Goal: Check status: Check status

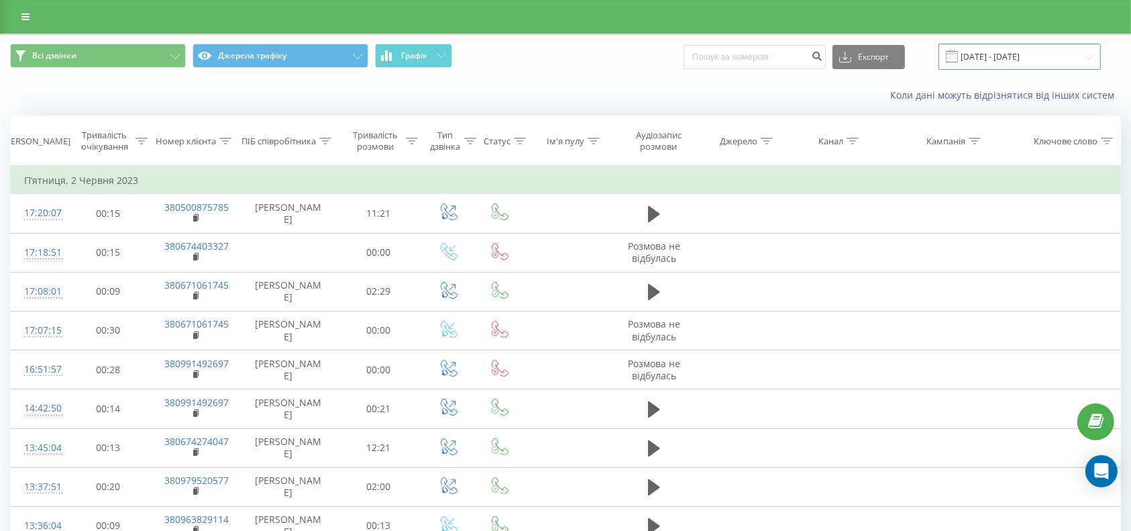
click at [970, 44] on input "[DATE] - [DATE]" at bounding box center [1020, 57] width 162 height 26
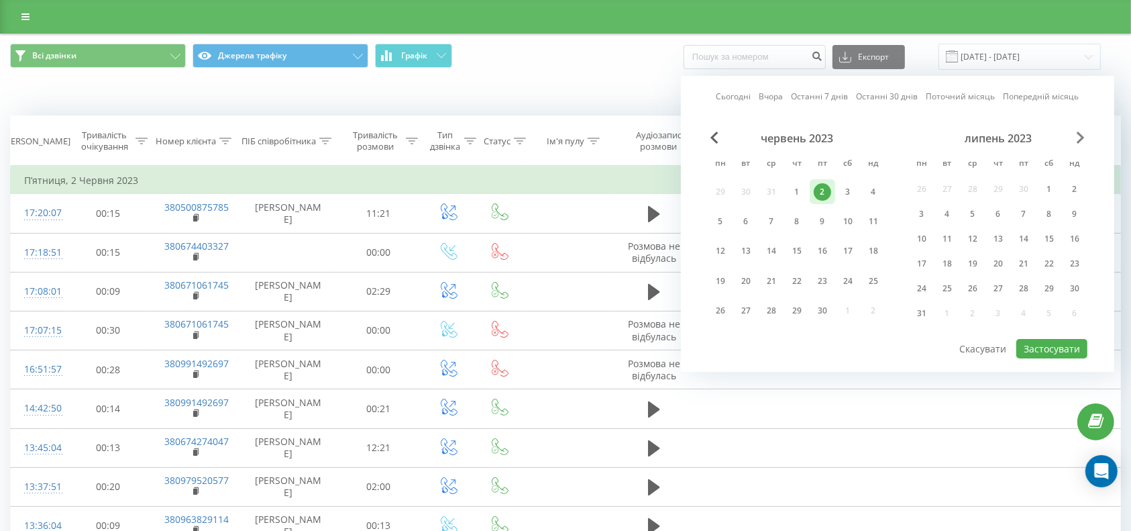
click at [1080, 139] on span "Next Month" at bounding box center [1081, 138] width 8 height 12
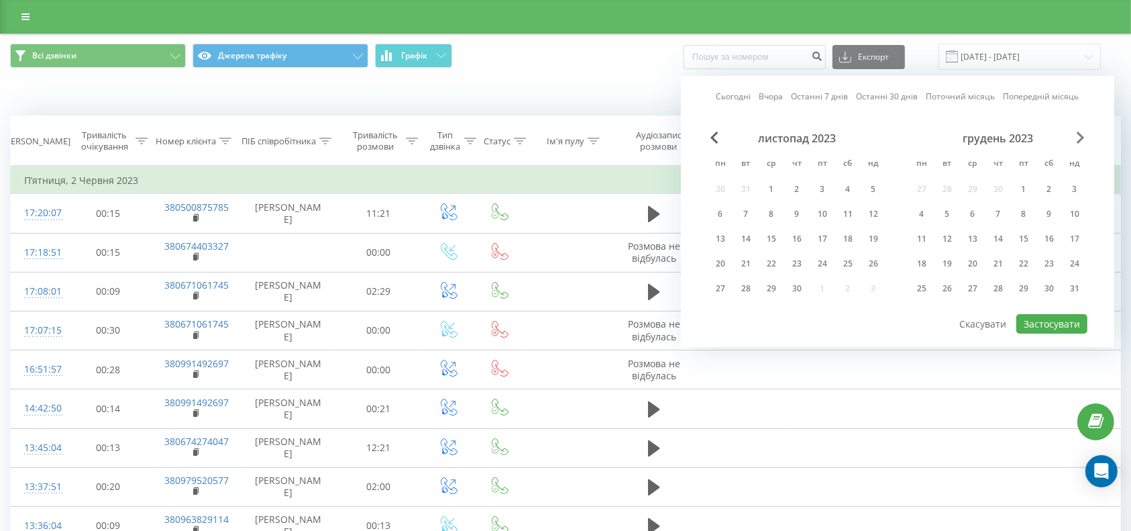
click at [1080, 139] on span "Next Month" at bounding box center [1081, 138] width 8 height 12
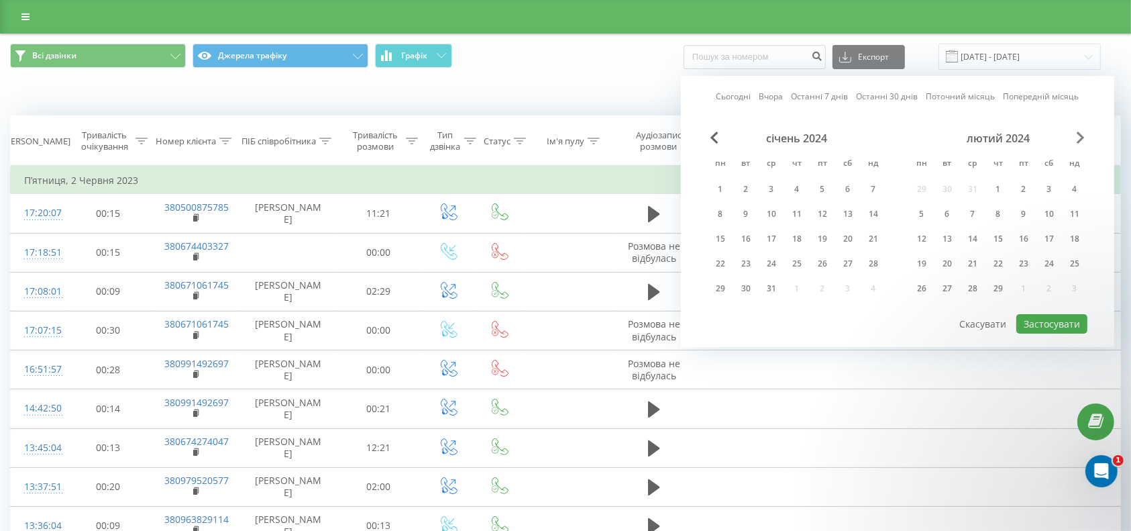
click at [1080, 139] on span "Next Month" at bounding box center [1081, 138] width 8 height 12
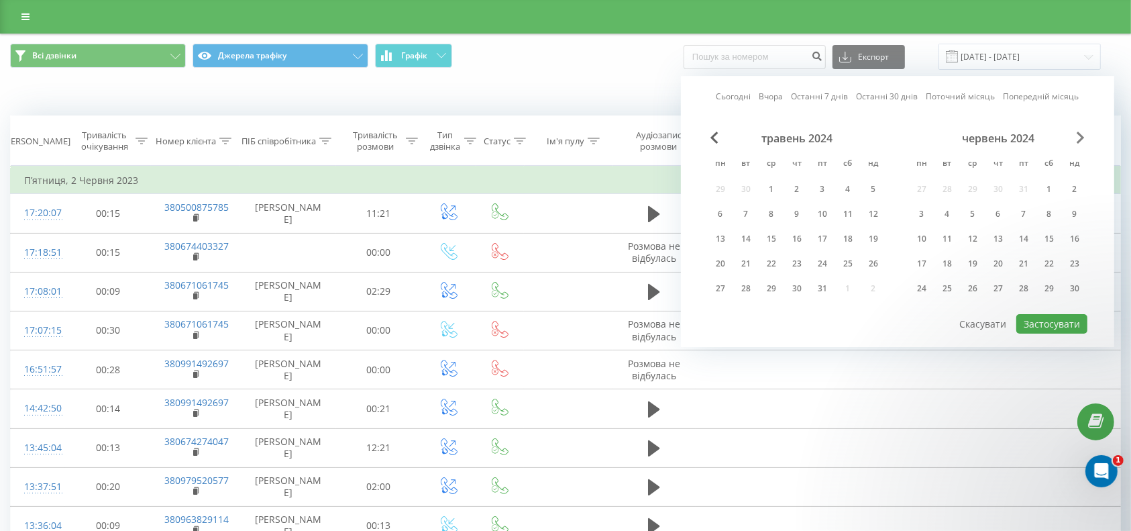
click at [1080, 139] on span "Next Month" at bounding box center [1081, 138] width 8 height 12
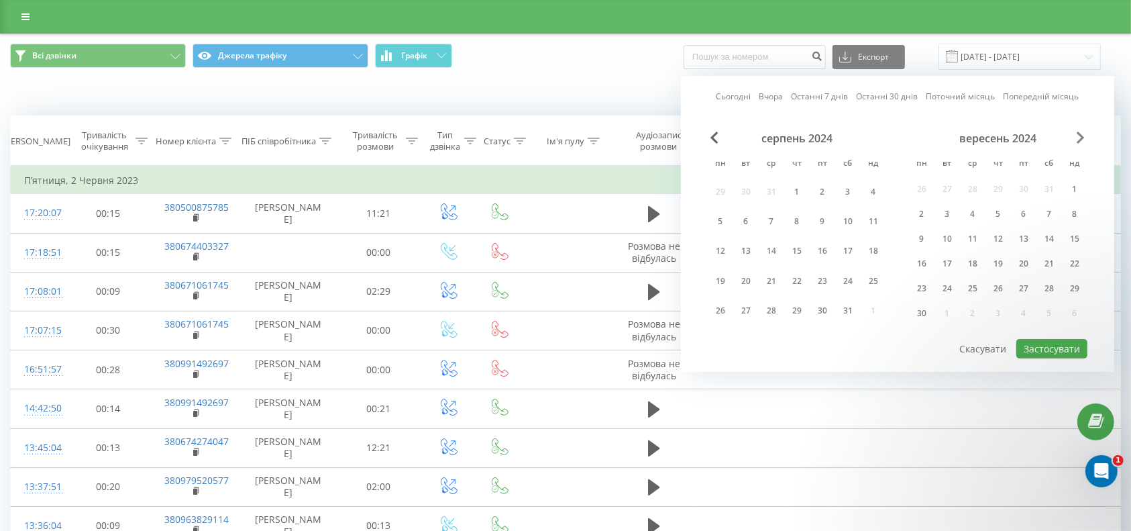
click at [1080, 139] on span "Next Month" at bounding box center [1081, 138] width 8 height 12
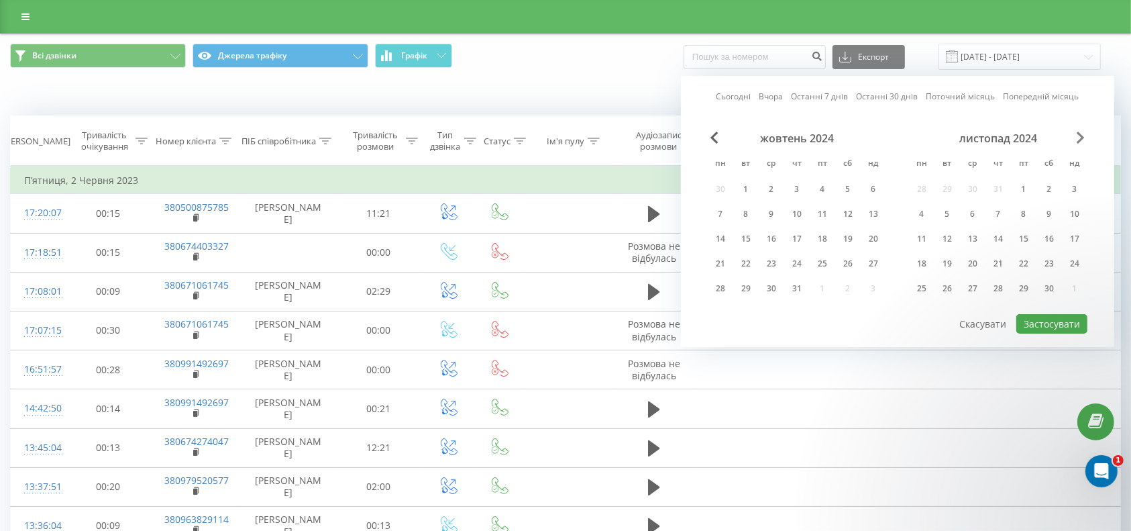
click at [1080, 139] on span "Next Month" at bounding box center [1081, 138] width 8 height 12
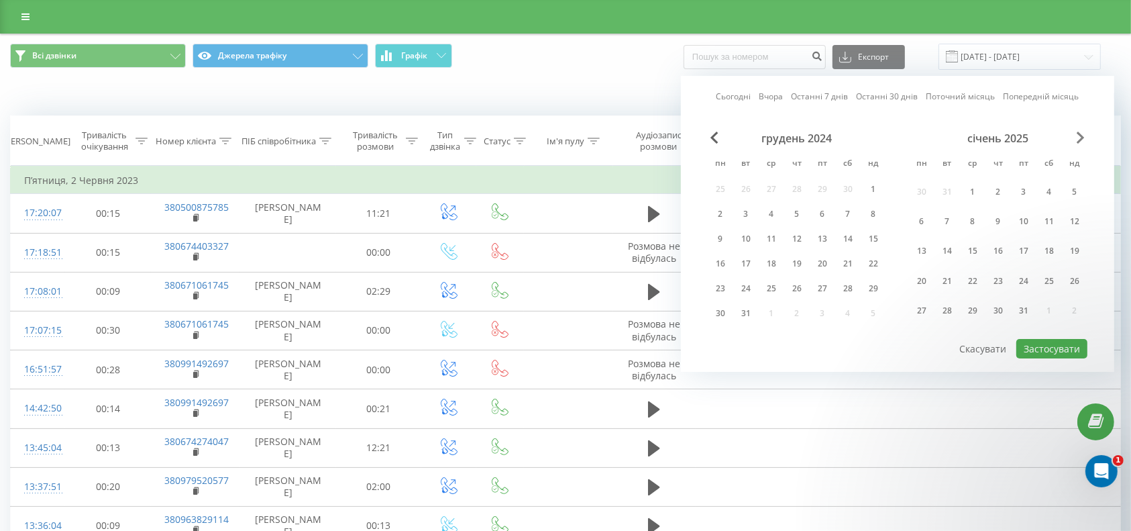
click at [1080, 139] on span "Next Month" at bounding box center [1081, 138] width 8 height 12
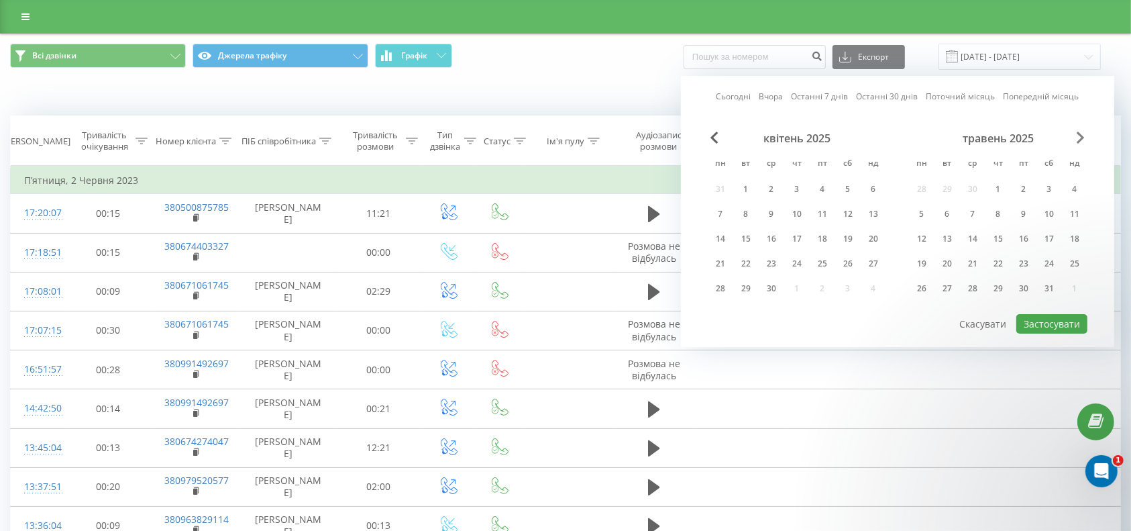
click at [1080, 139] on span "Next Month" at bounding box center [1081, 138] width 8 height 12
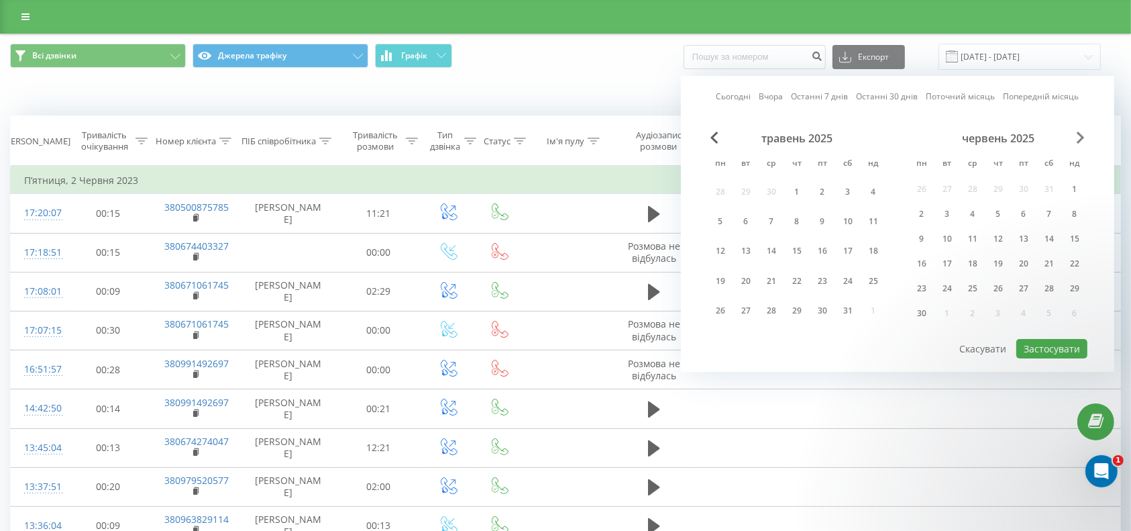
click at [1080, 139] on span "Next Month" at bounding box center [1081, 138] width 8 height 12
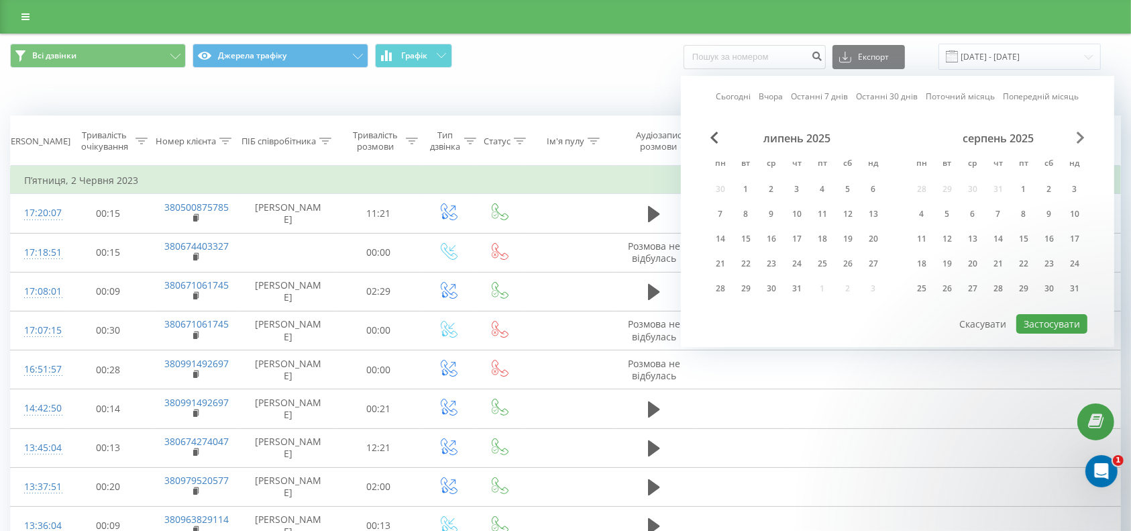
click at [1080, 139] on span "Next Month" at bounding box center [1081, 138] width 8 height 12
click at [821, 237] on div "19" at bounding box center [822, 238] width 17 height 17
click at [724, 259] on div "22" at bounding box center [720, 263] width 17 height 17
click at [1045, 316] on button "Застосувати" at bounding box center [1052, 323] width 71 height 19
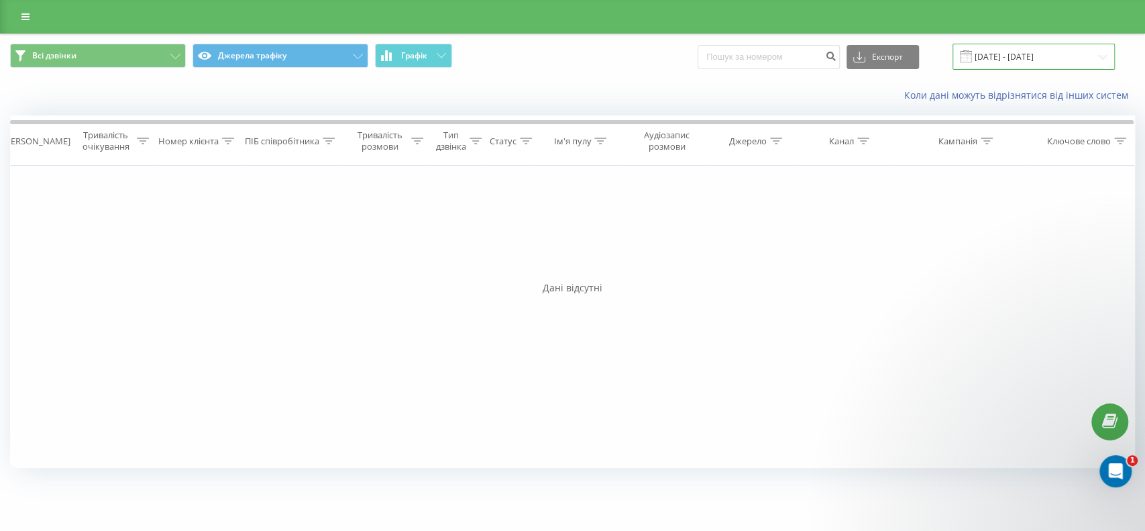
click at [1007, 58] on input "[DATE] - [DATE]" at bounding box center [1034, 57] width 162 height 26
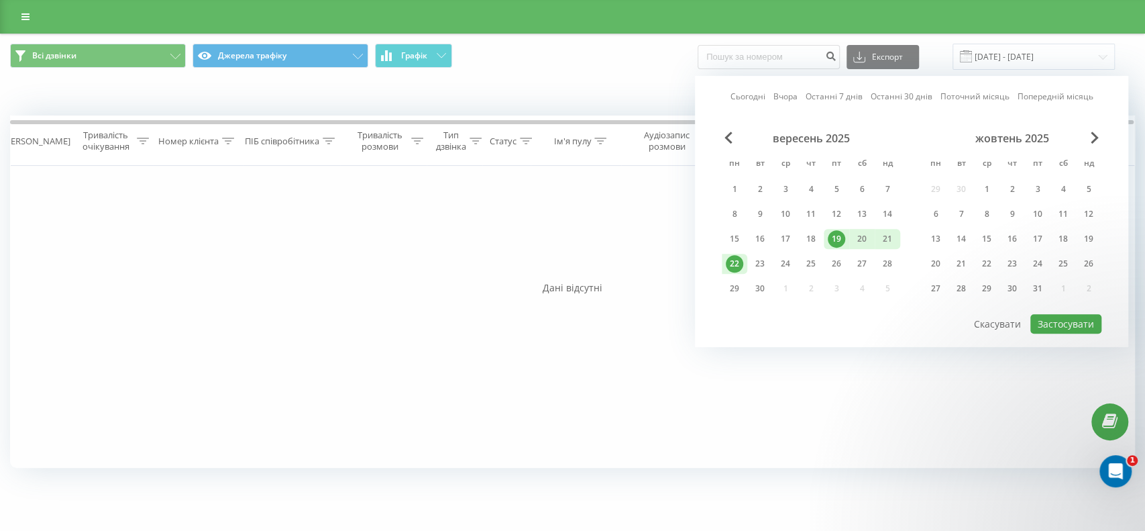
click at [837, 234] on div "19" at bounding box center [836, 238] width 17 height 17
click at [1052, 319] on button "Застосувати" at bounding box center [1066, 323] width 71 height 19
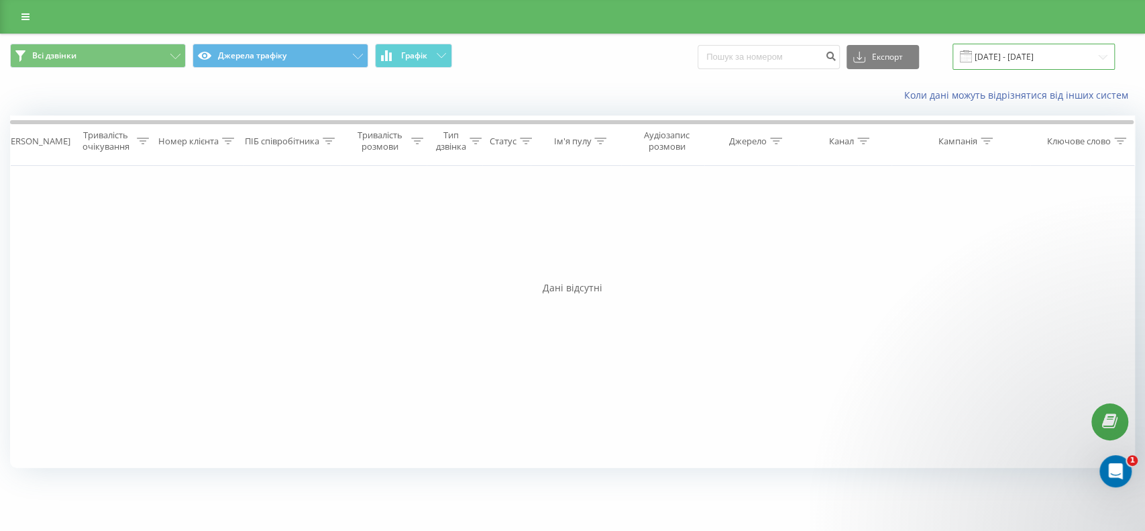
click at [1025, 54] on input "[DATE] - [DATE]" at bounding box center [1034, 57] width 162 height 26
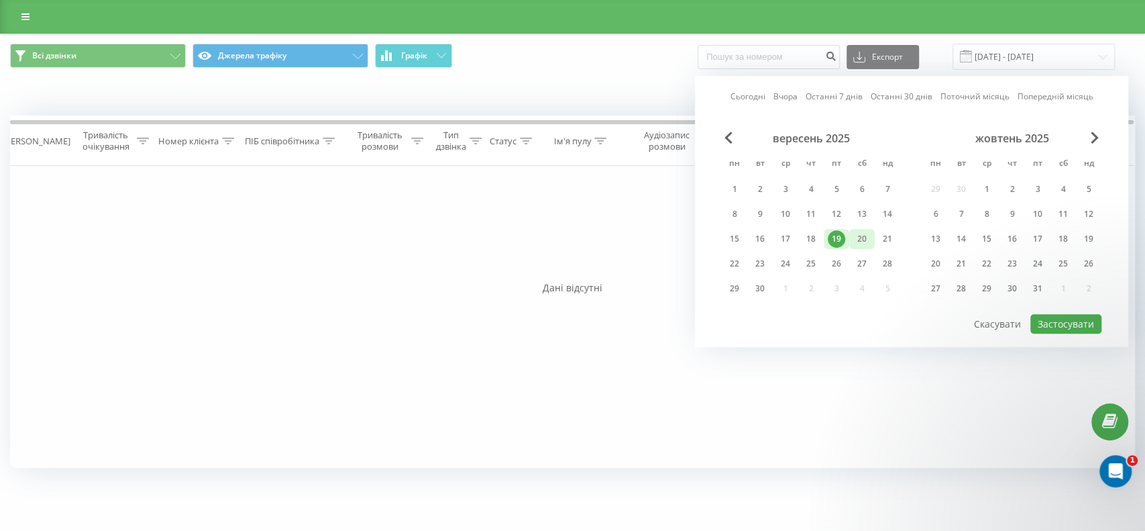
click at [862, 235] on div "20" at bounding box center [862, 238] width 17 height 17
click at [1051, 321] on button "Застосувати" at bounding box center [1066, 323] width 71 height 19
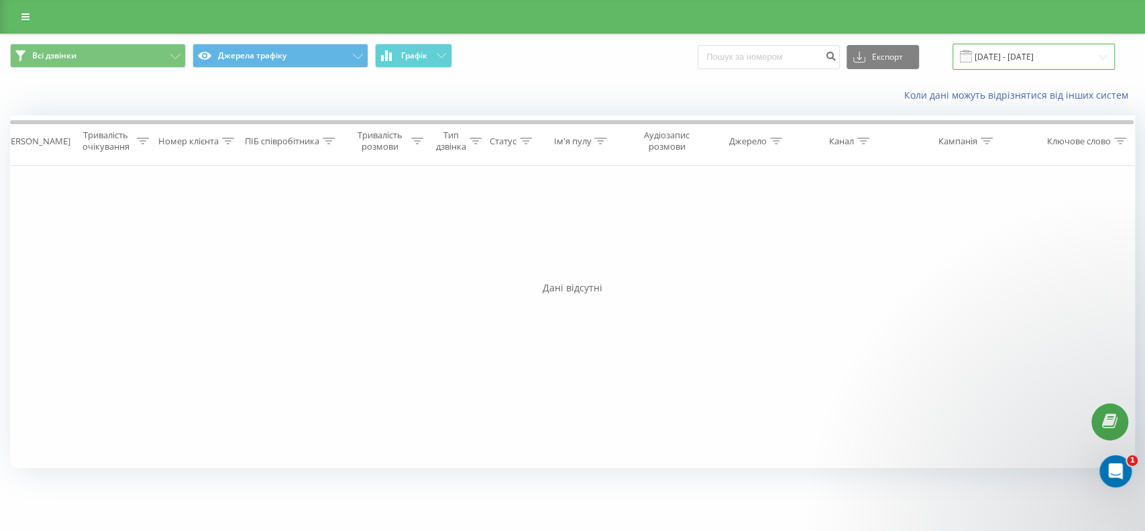
click at [990, 55] on input "[DATE] - [DATE]" at bounding box center [1034, 57] width 162 height 26
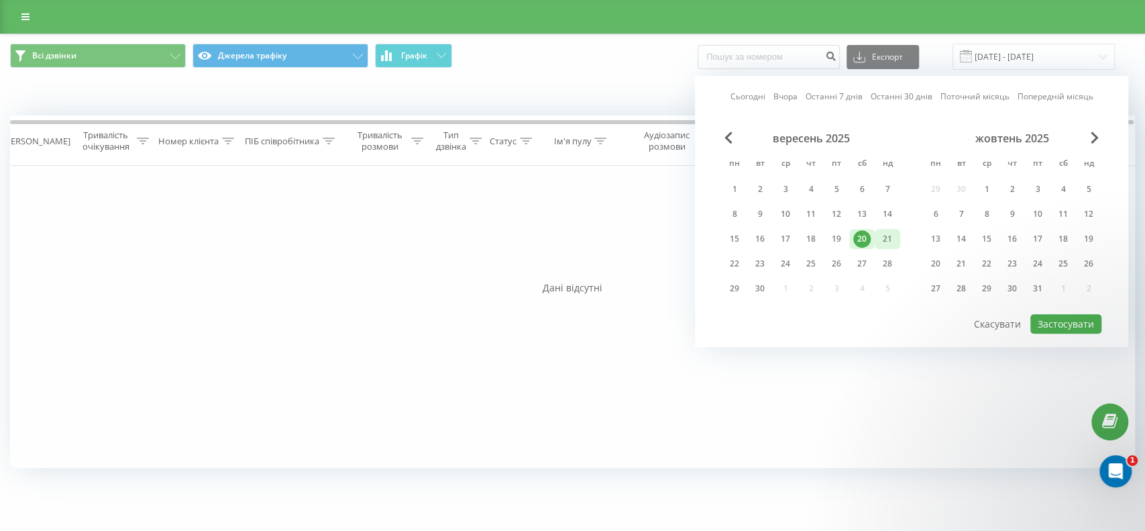
click at [888, 238] on div "21" at bounding box center [887, 238] width 17 height 17
click at [1044, 315] on button "Застосувати" at bounding box center [1066, 323] width 71 height 19
type input "[DATE] - [DATE]"
